Goal: Task Accomplishment & Management: Use online tool/utility

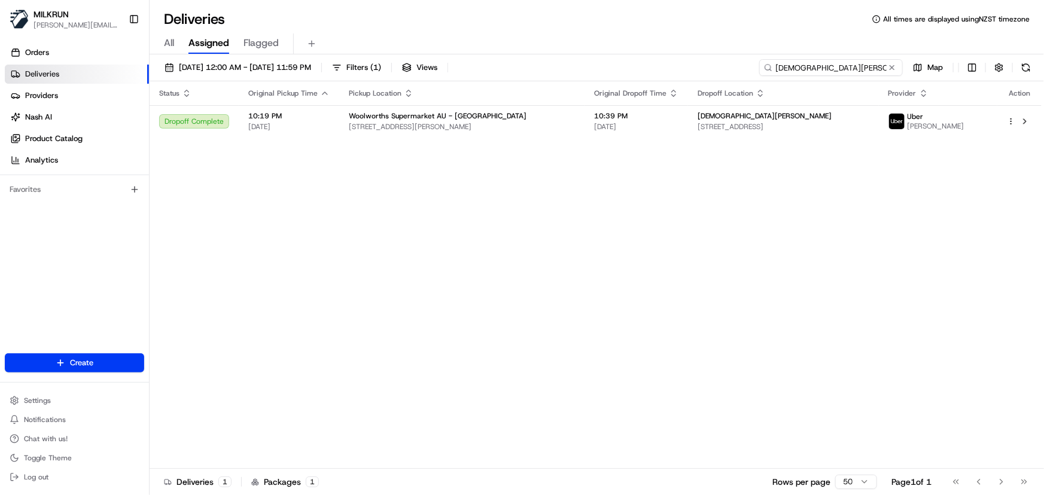
drag, startPoint x: 867, startPoint y: 68, endPoint x: 65, endPoint y: 39, distance: 802.5
click at [106, 38] on div "MILKRUN [PERSON_NAME][EMAIL_ADDRESS][DOMAIN_NAME] Toggle Sidebar Orders Deliver…" at bounding box center [522, 247] width 1044 height 495
paste input "[PERSON_NAME]"
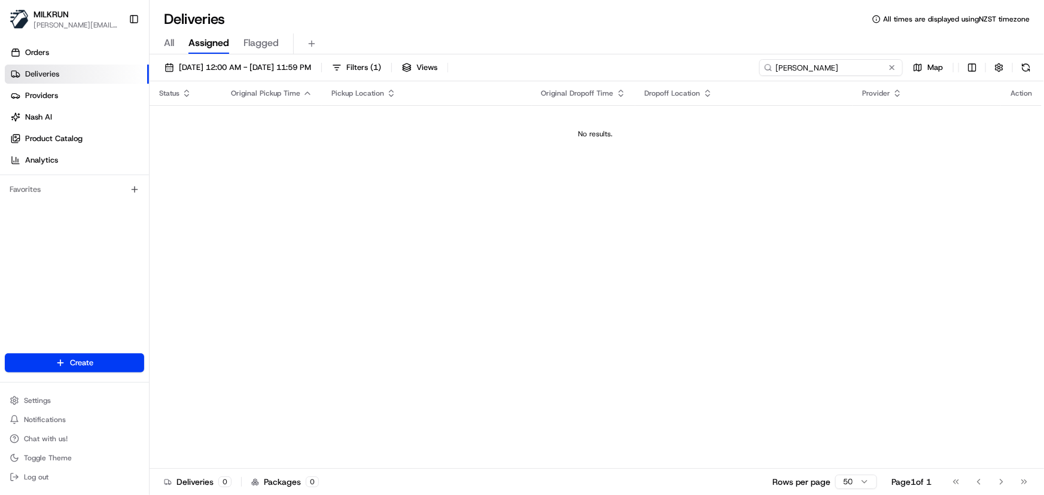
type input "[PERSON_NAME]"
click at [210, 66] on span "[DATE] 12:00 AM - [DATE] 11:59 PM" at bounding box center [245, 67] width 132 height 11
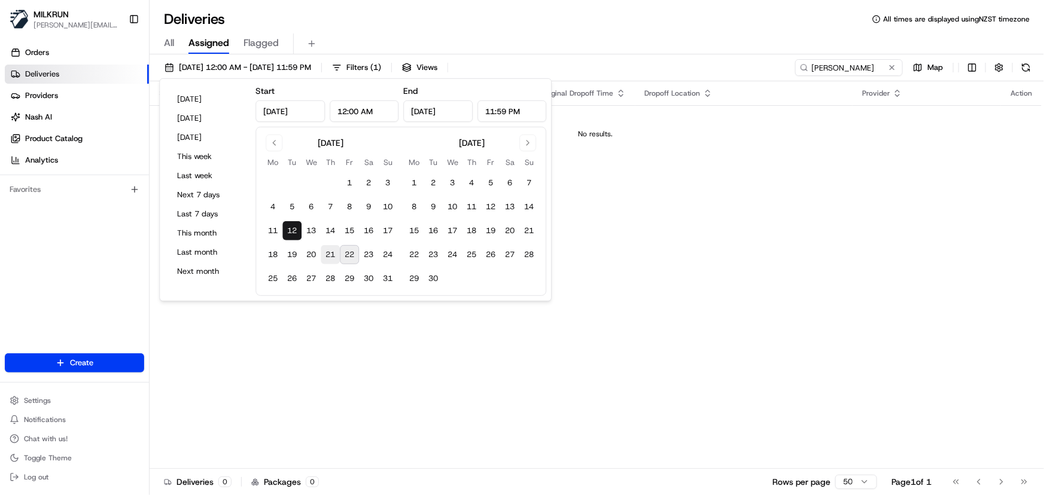
click at [331, 257] on button "21" at bounding box center [330, 254] width 19 height 19
type input "[DATE]"
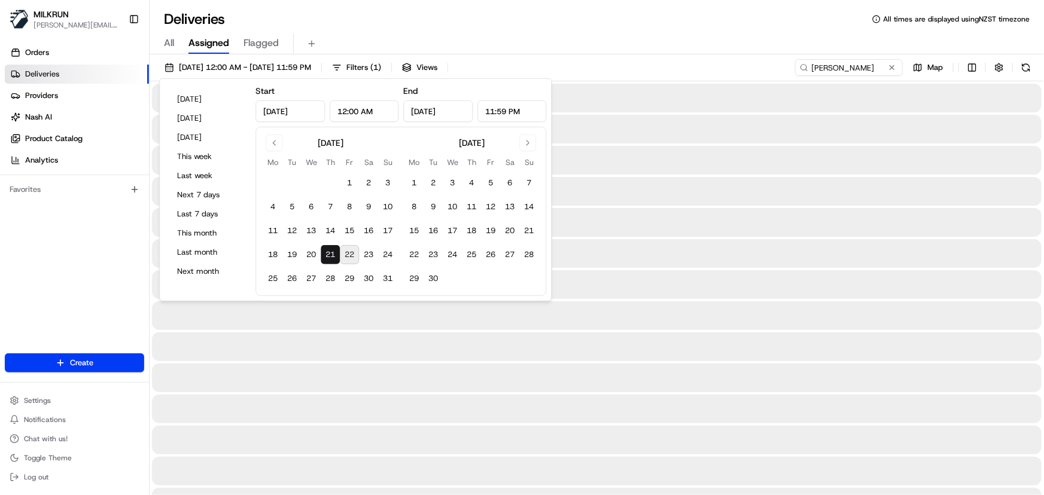
click at [331, 257] on button "21" at bounding box center [330, 254] width 19 height 19
click at [513, 405] on div at bounding box center [596, 409] width 889 height 29
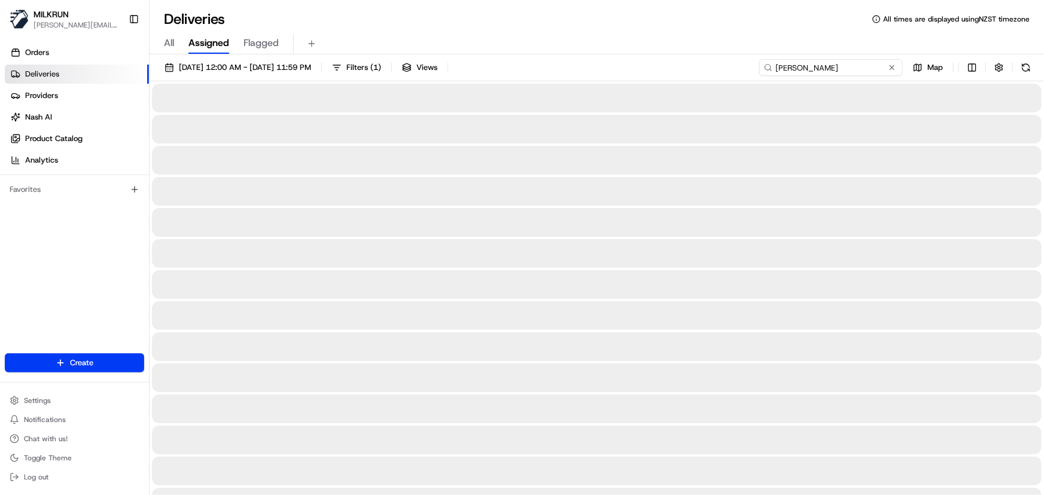
click at [871, 66] on input "[PERSON_NAME]" at bounding box center [831, 67] width 144 height 17
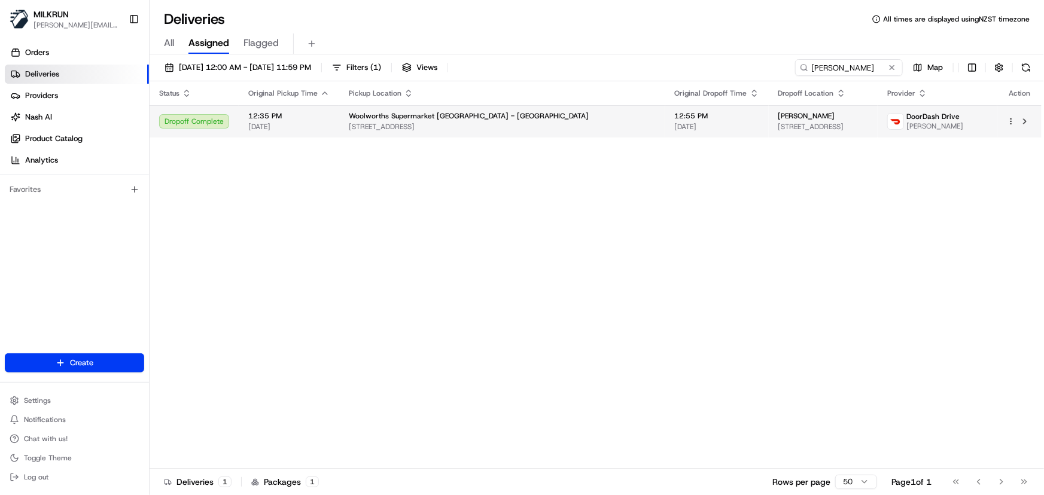
click at [768, 120] on td "[PERSON_NAME] [STREET_ADDRESS][PERSON_NAME]" at bounding box center [822, 121] width 109 height 32
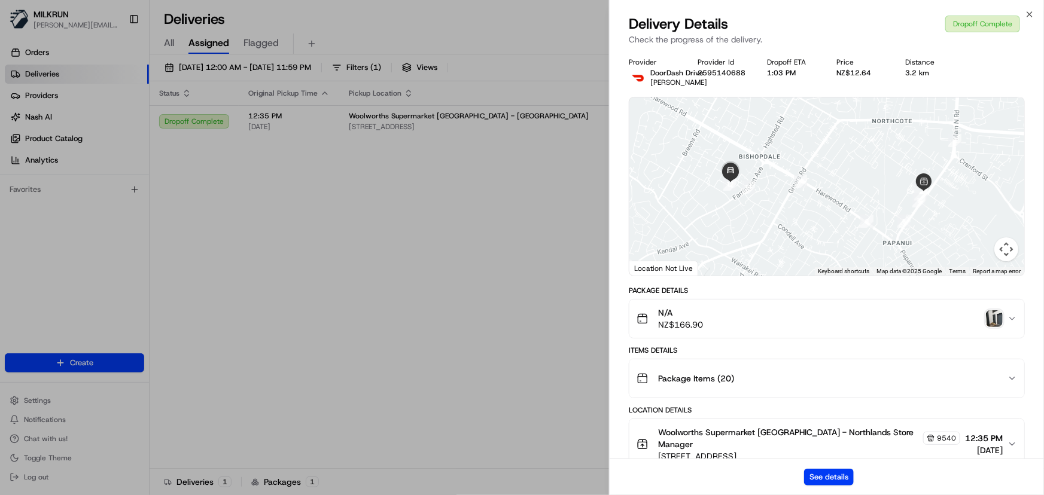
click at [993, 318] on img "button" at bounding box center [994, 318] width 17 height 17
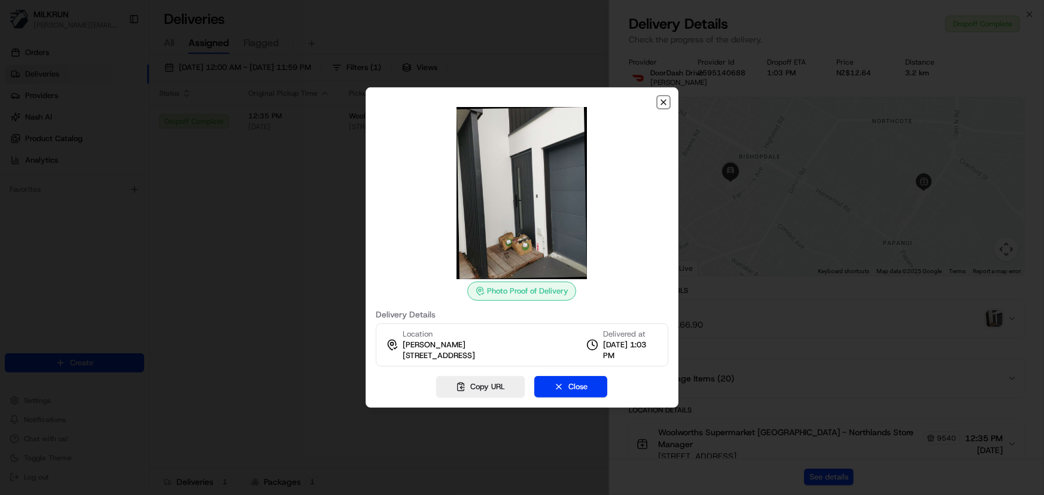
click at [661, 97] on icon "button" at bounding box center [663, 102] width 10 height 10
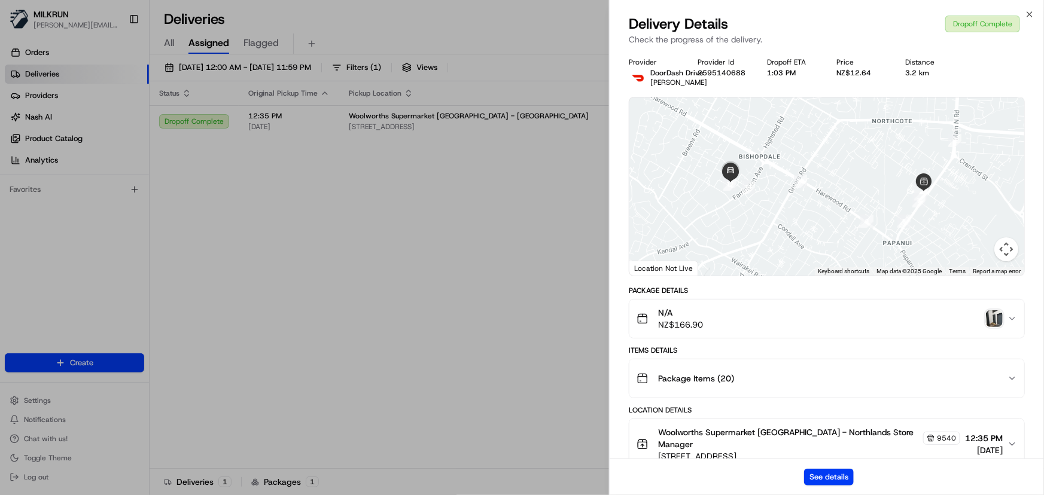
click at [1023, 15] on div "Delivery Details Dropoff Complete" at bounding box center [827, 23] width 396 height 19
click at [1027, 14] on icon "button" at bounding box center [1029, 15] width 10 height 10
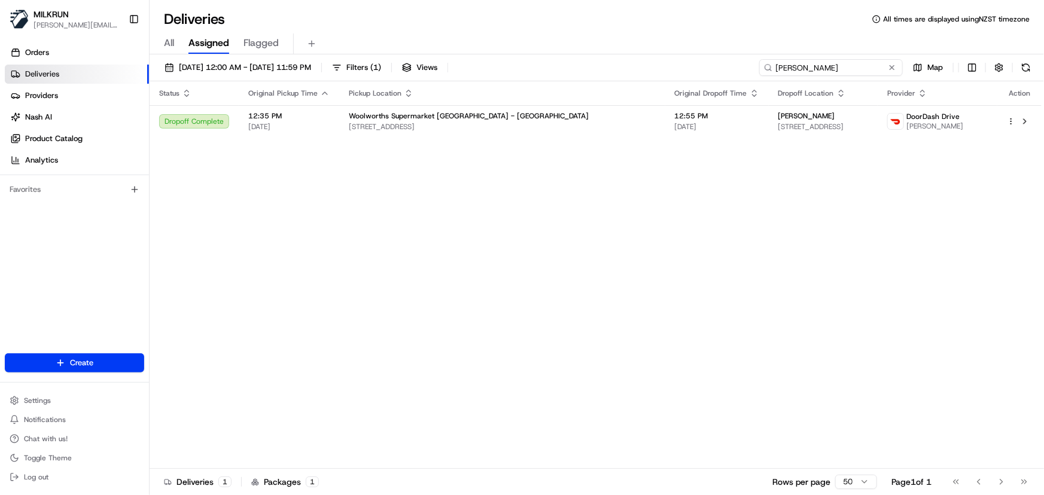
drag, startPoint x: 865, startPoint y: 63, endPoint x: 423, endPoint y: 56, distance: 441.4
click at [438, 53] on div "Deliveries All times are displayed using NZST timezone All Assigned Flagged [DA…" at bounding box center [597, 247] width 894 height 495
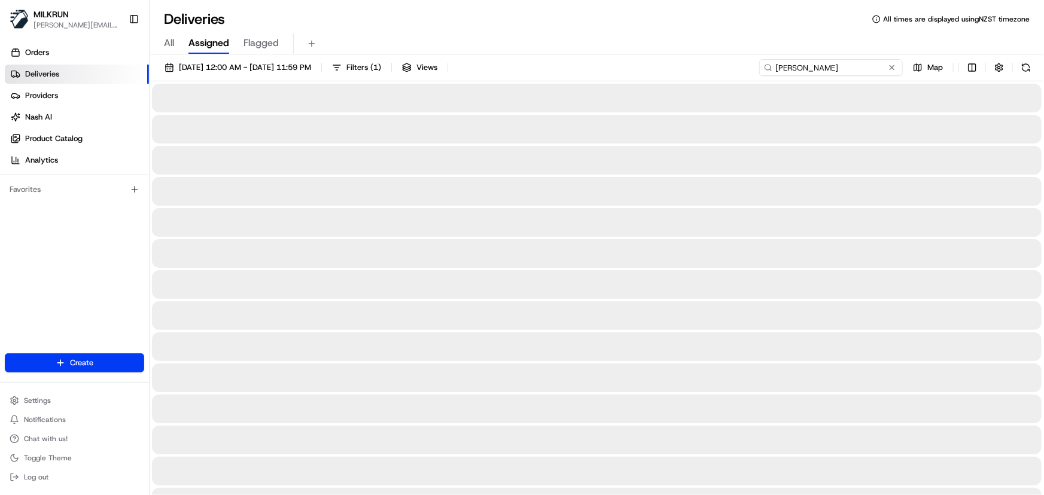
click at [789, 68] on input "[PERSON_NAME]" at bounding box center [831, 67] width 144 height 17
type input "[PERSON_NAME]"
click at [849, 65] on input "[PERSON_NAME]" at bounding box center [831, 67] width 144 height 17
click at [311, 65] on span "[DATE] 12:00 AM - [DATE] 11:59 PM" at bounding box center [245, 67] width 132 height 11
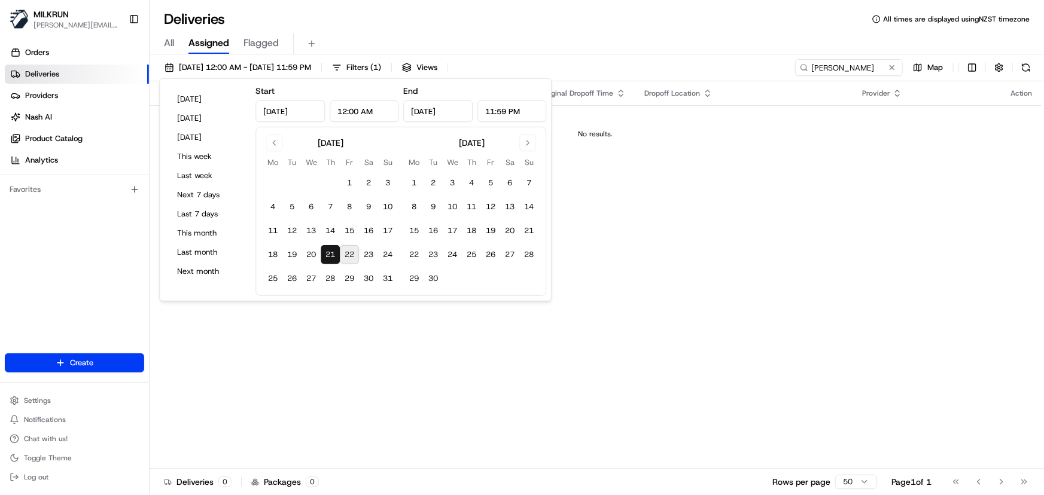
click at [348, 249] on button "22" at bounding box center [349, 254] width 19 height 19
type input "[DATE]"
click at [347, 248] on button "22" at bounding box center [349, 254] width 19 height 19
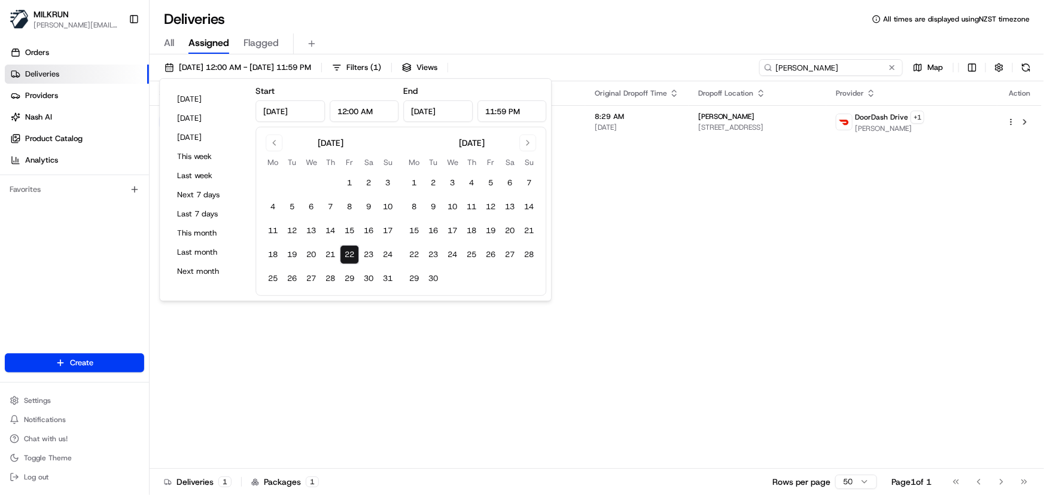
drag, startPoint x: 871, startPoint y: 64, endPoint x: 895, endPoint y: 56, distance: 24.8
click at [880, 60] on input "[PERSON_NAME]" at bounding box center [831, 67] width 144 height 17
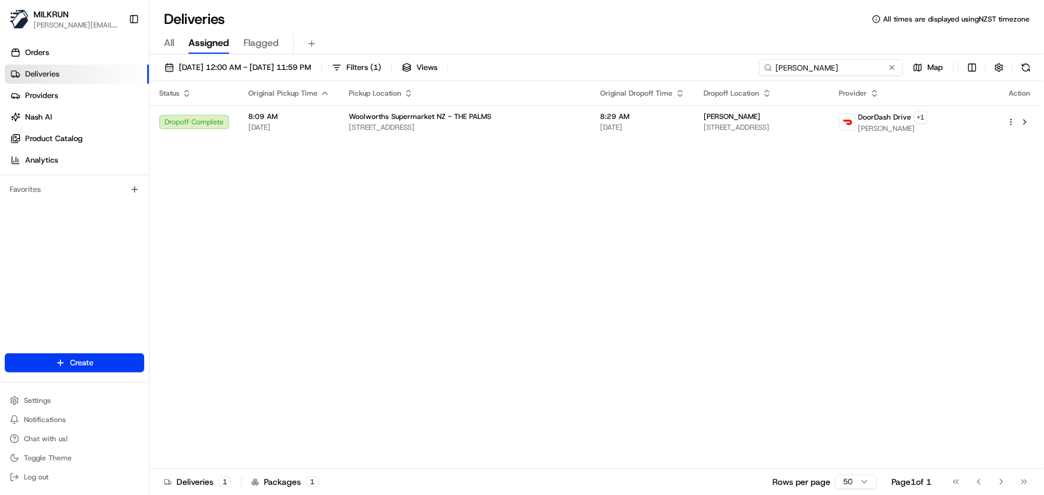
drag, startPoint x: 841, startPoint y: 66, endPoint x: 168, endPoint y: 31, distance: 673.7
click at [185, 38] on div "Deliveries All times are displayed using NZST timezone All Assigned Flagged [DA…" at bounding box center [597, 247] width 894 height 495
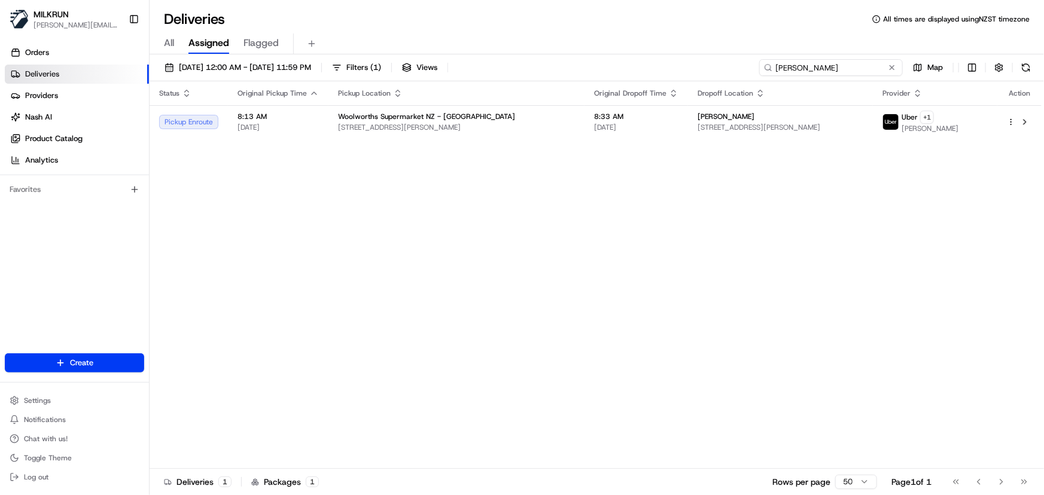
type input "[PERSON_NAME]"
